Goal: Information Seeking & Learning: Learn about a topic

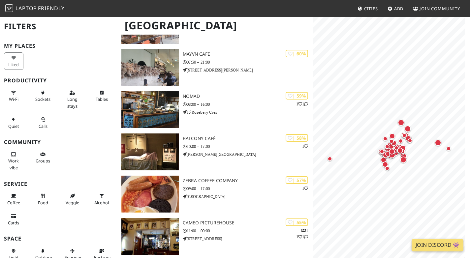
scroll to position [1558, 0]
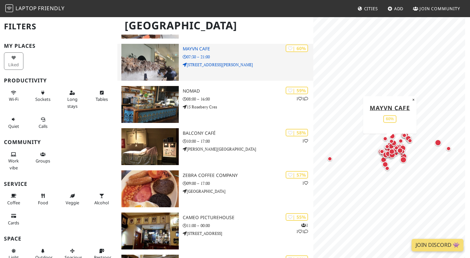
click at [222, 66] on p "127 George Street" at bounding box center [248, 65] width 131 height 6
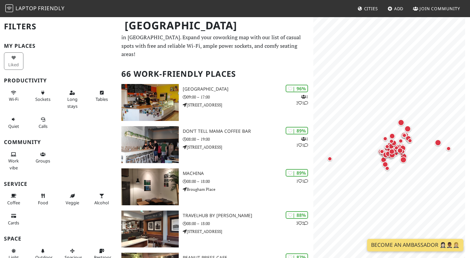
scroll to position [10, 0]
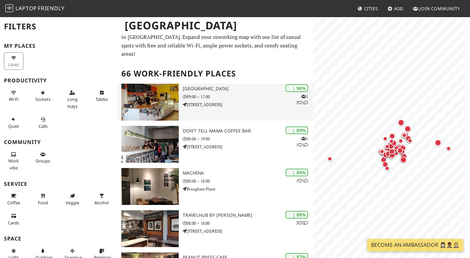
click at [272, 121] on div "| 96% 1 2 1 North Fort Cafe 09:00 – 17:00 19 N Fort St" at bounding box center [248, 102] width 131 height 37
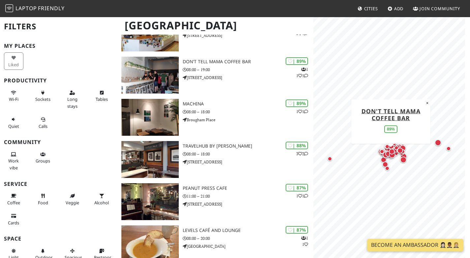
scroll to position [144, 0]
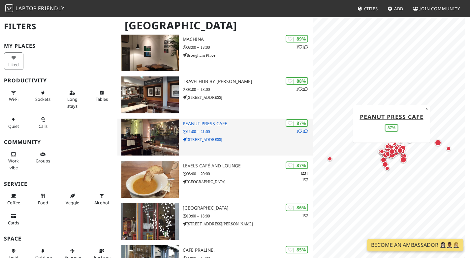
click at [231, 133] on p "11:00 – 21:00" at bounding box center [248, 132] width 131 height 6
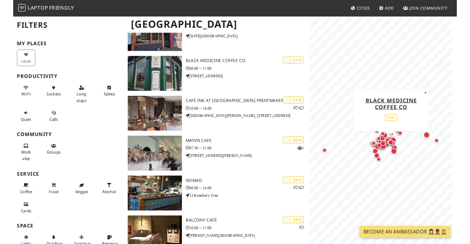
scroll to position [1460, 0]
